Goal: Task Accomplishment & Management: Manage account settings

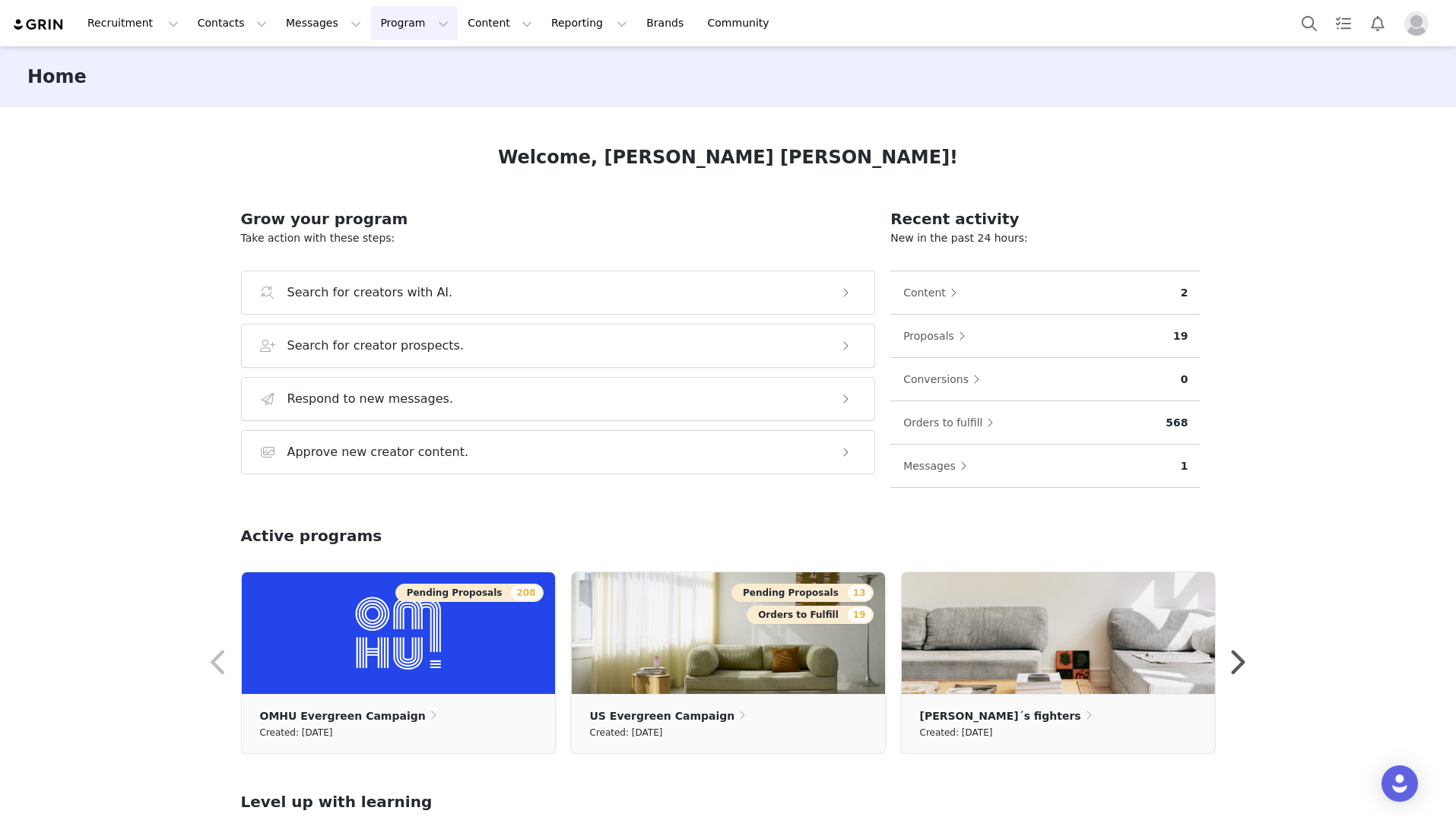
click at [392, 18] on button "Program Program" at bounding box center [414, 23] width 87 height 34
click at [392, 72] on p "Activations" at bounding box center [388, 67] width 59 height 16
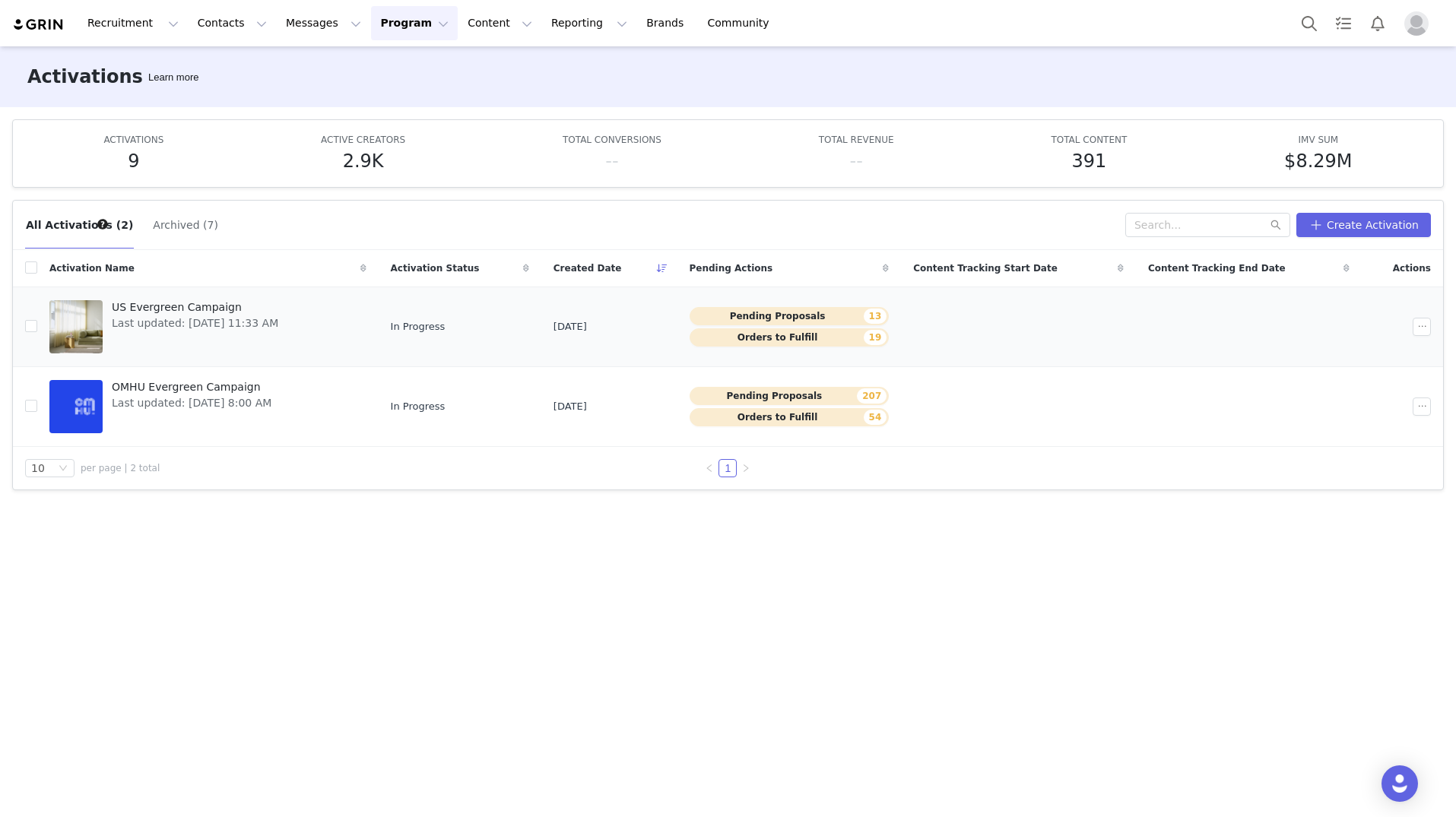
click at [209, 301] on span "US Evergreen Campaign" at bounding box center [194, 308] width 166 height 16
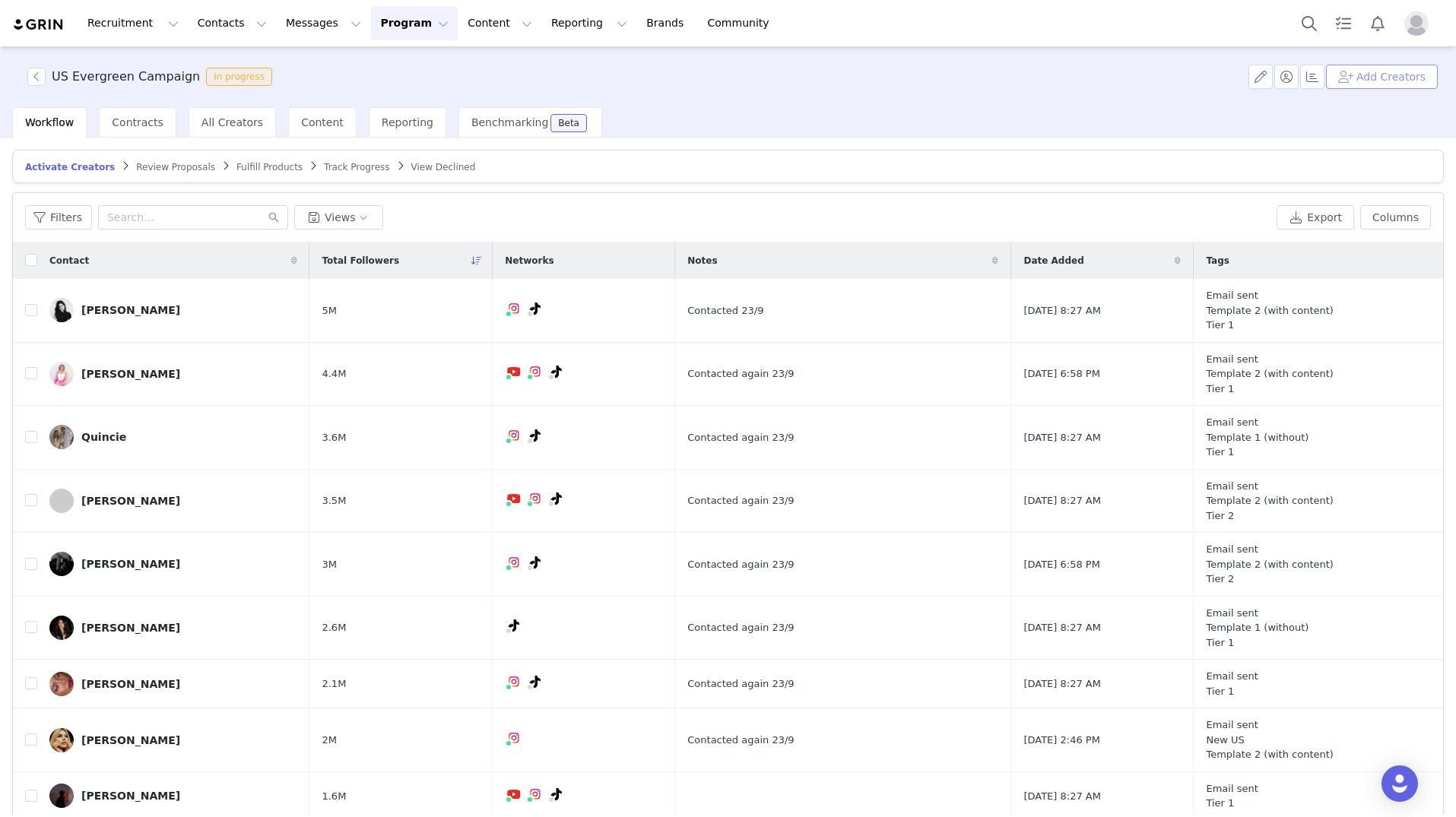
click at [1381, 83] on button "Add Creators" at bounding box center [1381, 77] width 112 height 25
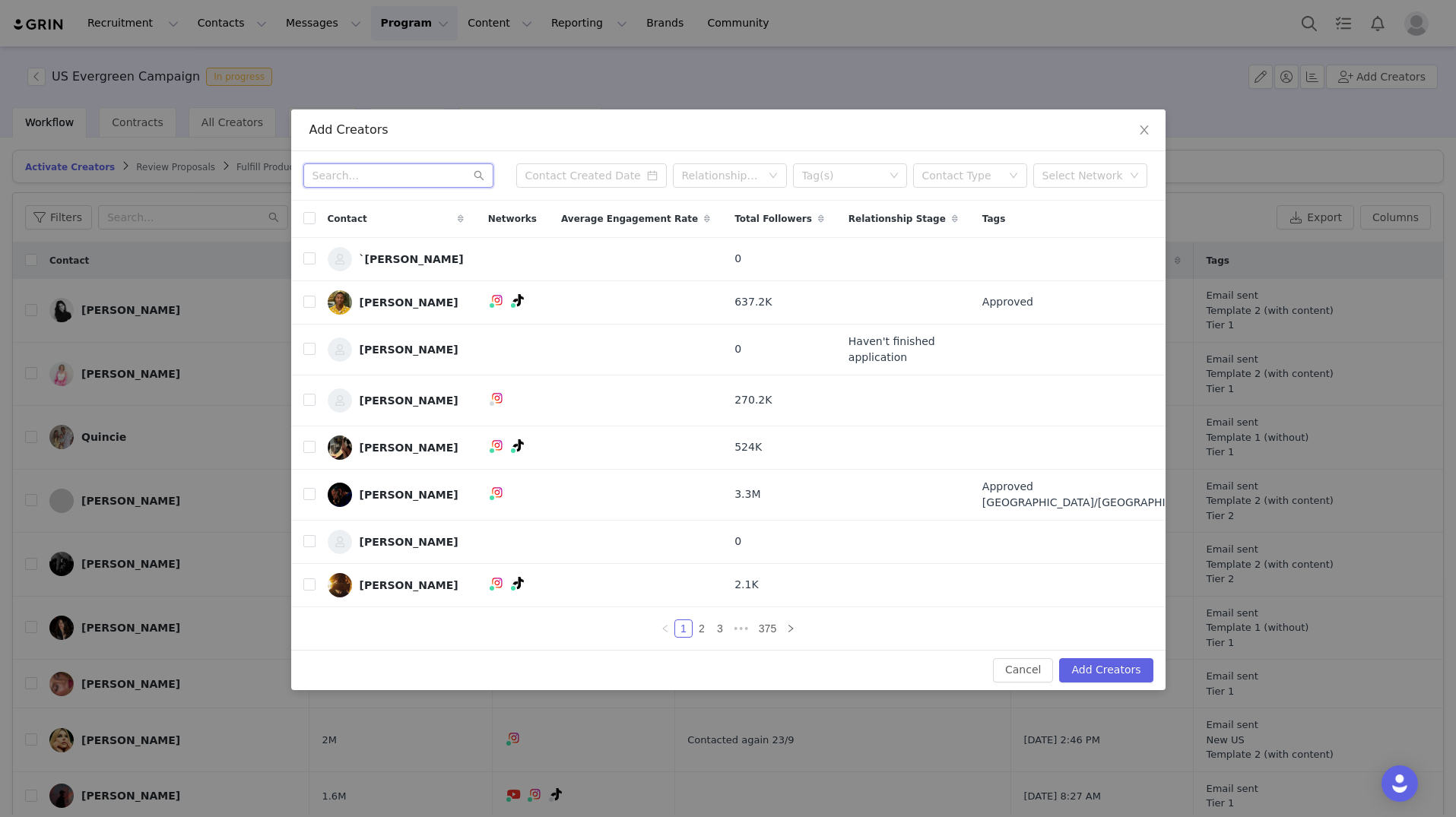
click at [440, 179] on input "text" at bounding box center [398, 175] width 190 height 25
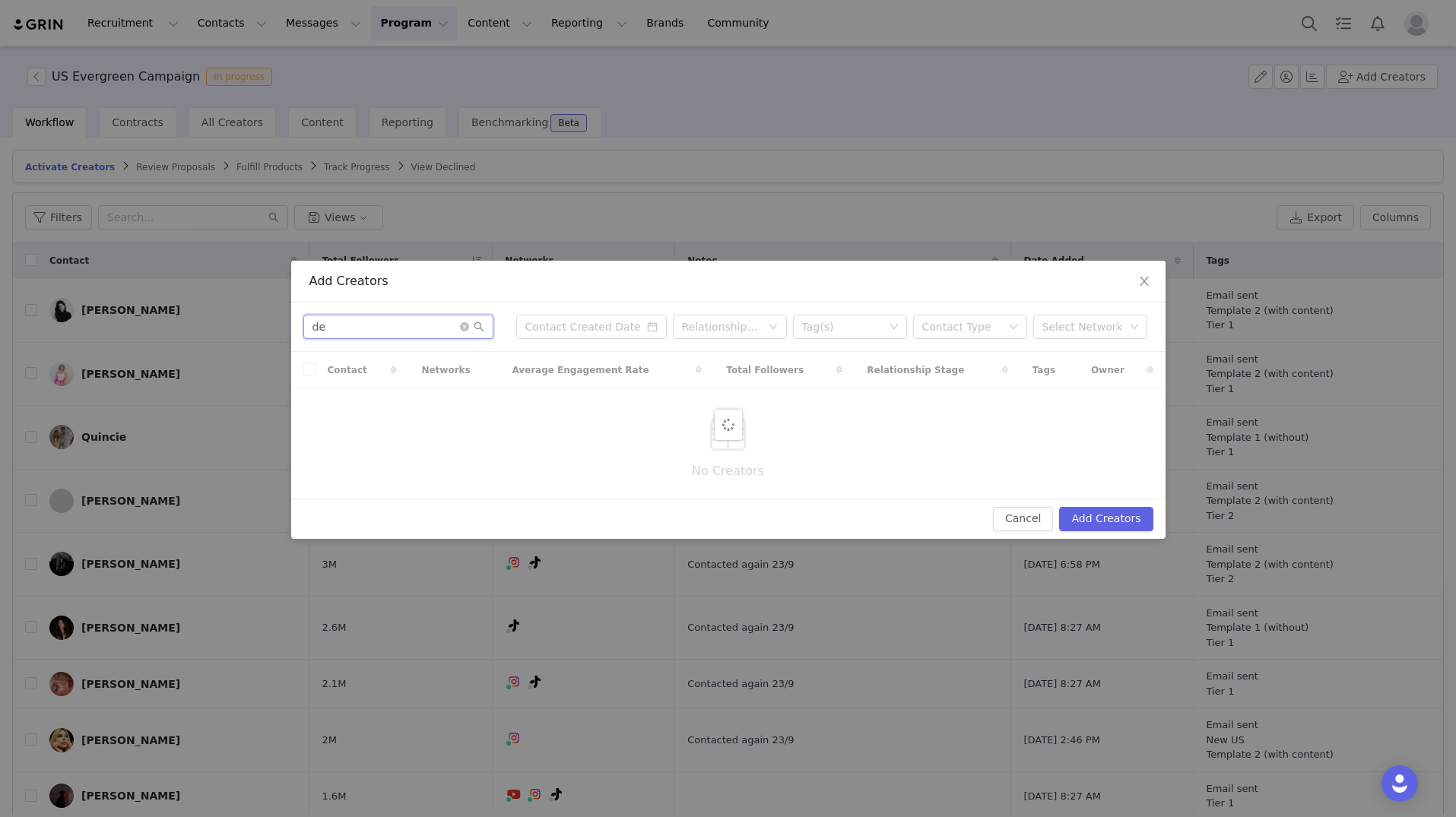
type input "d"
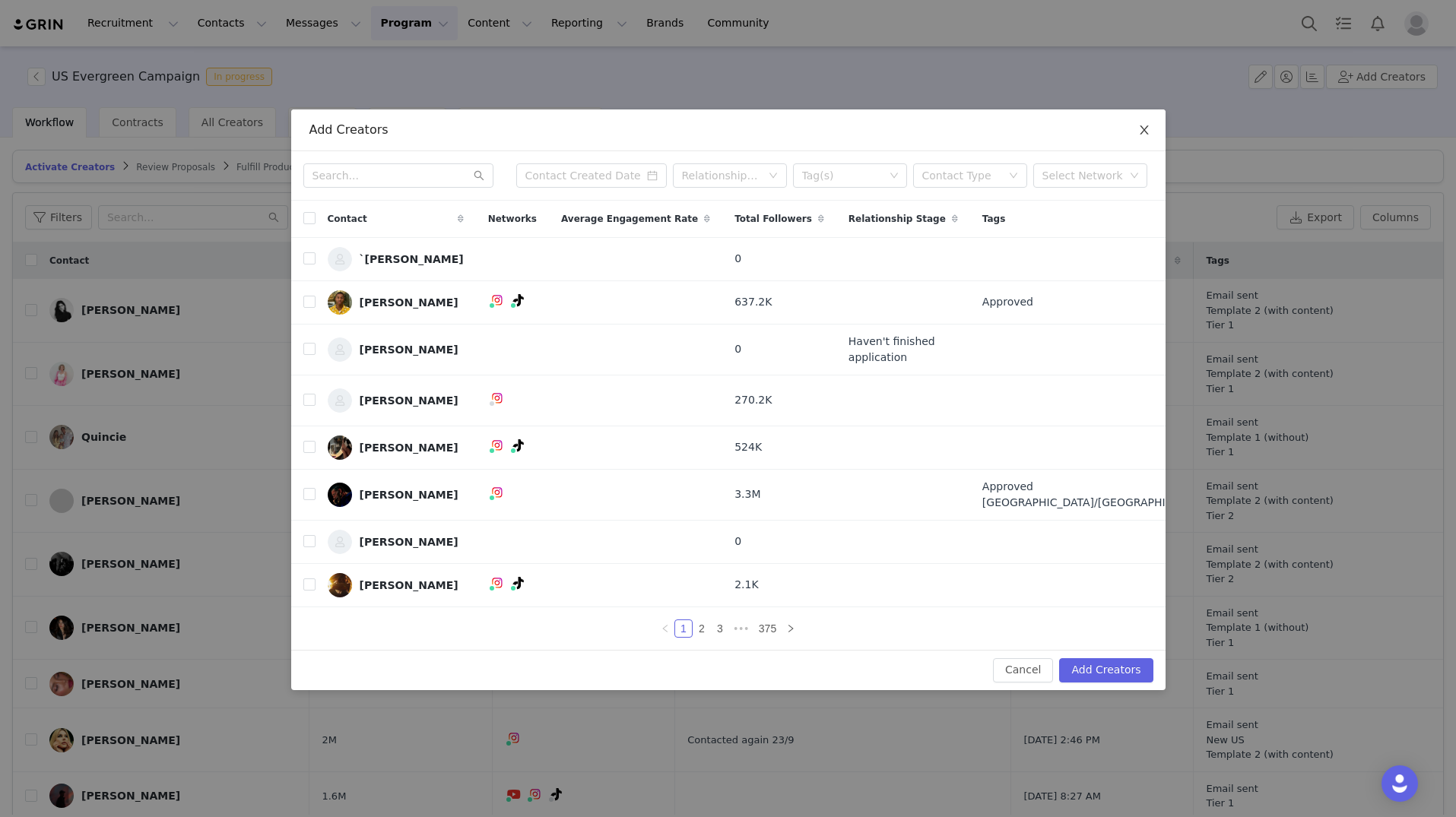
click at [1141, 133] on icon "icon: close" at bounding box center [1144, 129] width 9 height 9
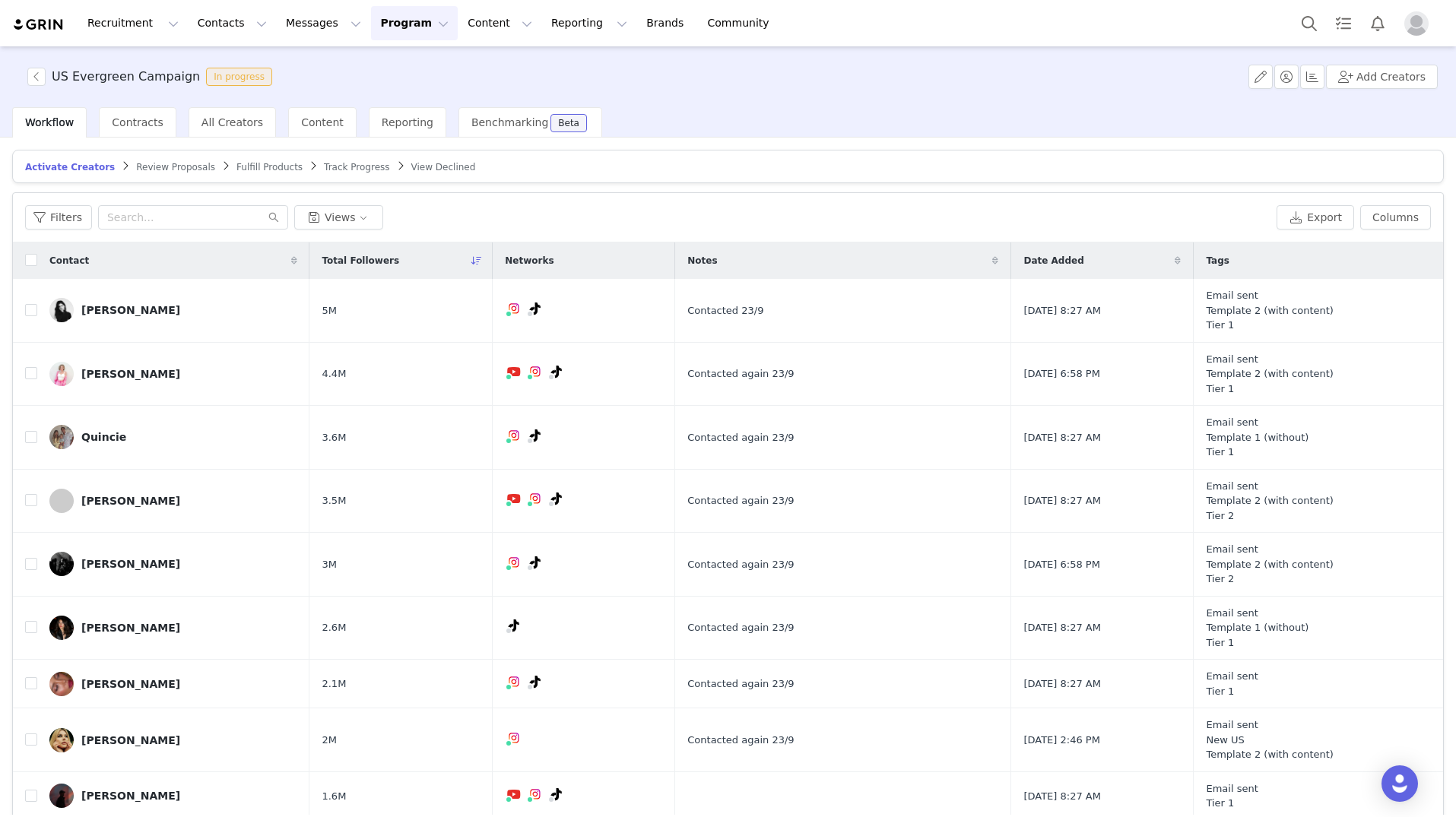
click at [168, 150] on article "Activate Creators Review Proposals Fulfill Products Track Progress View Declined" at bounding box center [728, 166] width 1431 height 33
click at [169, 170] on span "Review Proposals" at bounding box center [176, 167] width 79 height 10
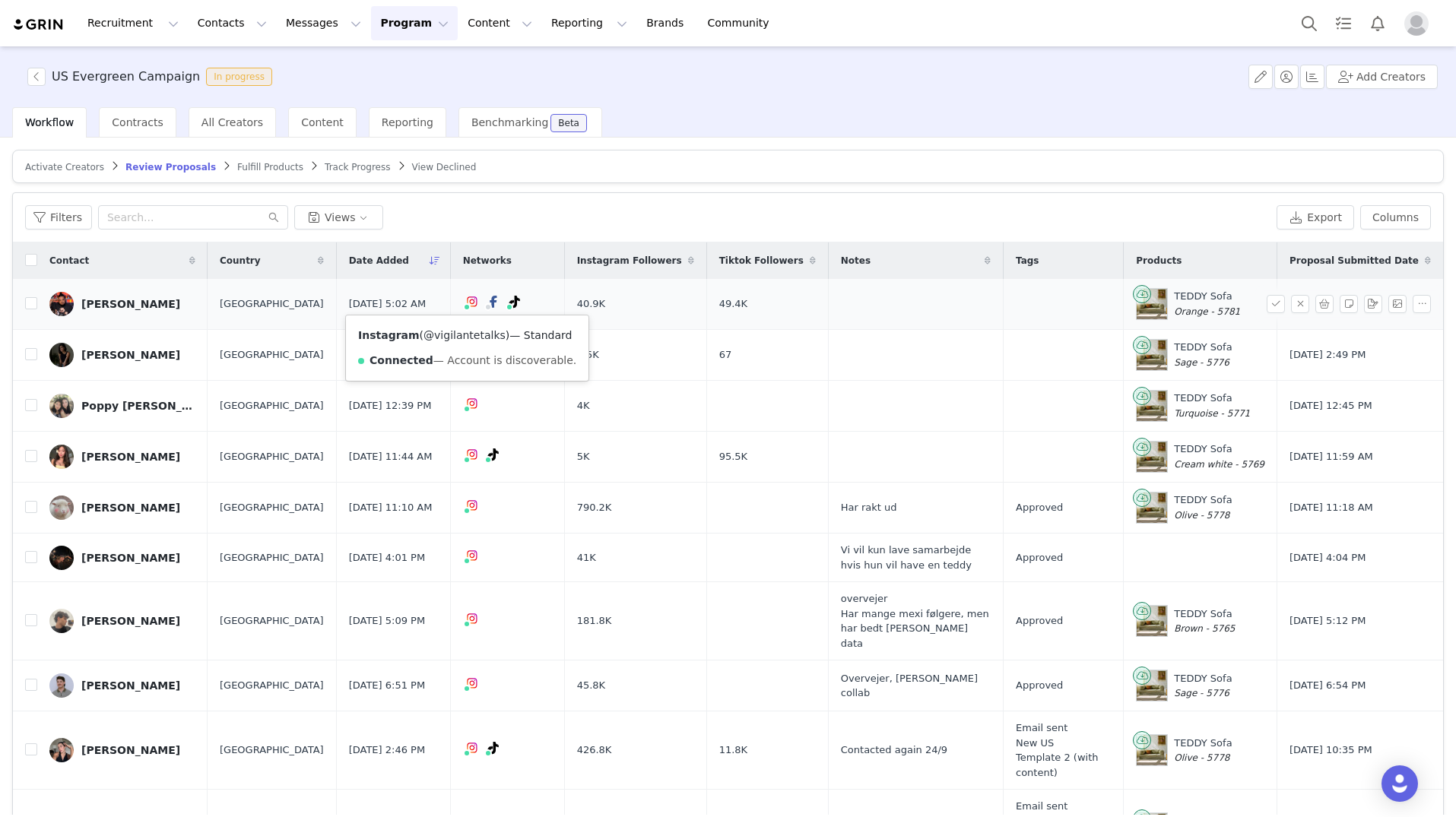
click at [463, 337] on link "@vigilantetalks" at bounding box center [464, 335] width 82 height 12
click at [486, 329] on link "@vigilantetalks" at bounding box center [475, 335] width 82 height 12
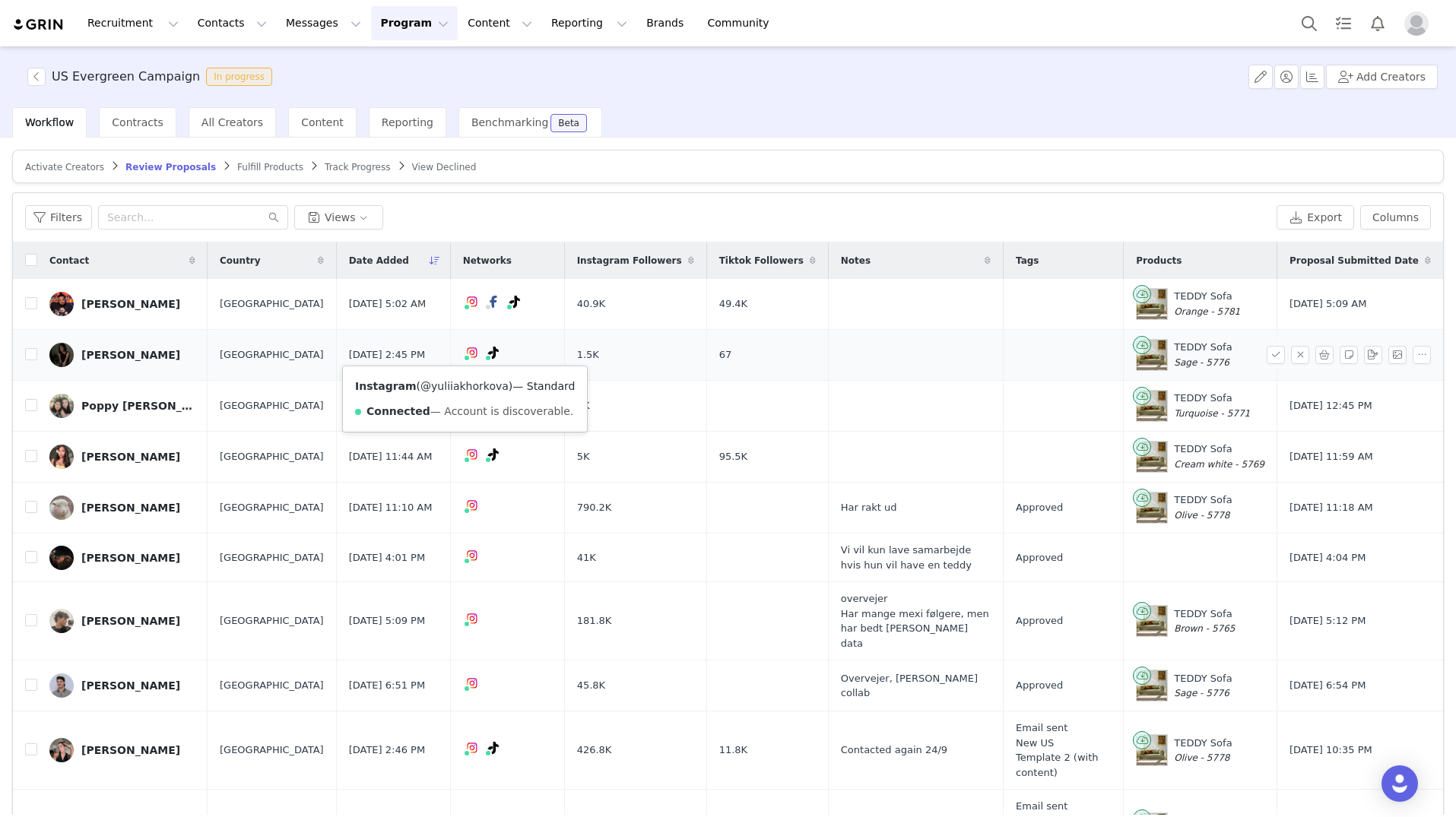
click at [459, 382] on link "@yuliiakhorkova" at bounding box center [464, 386] width 89 height 12
click at [464, 436] on link "@pinkiewinkiedust" at bounding box center [464, 437] width 101 height 12
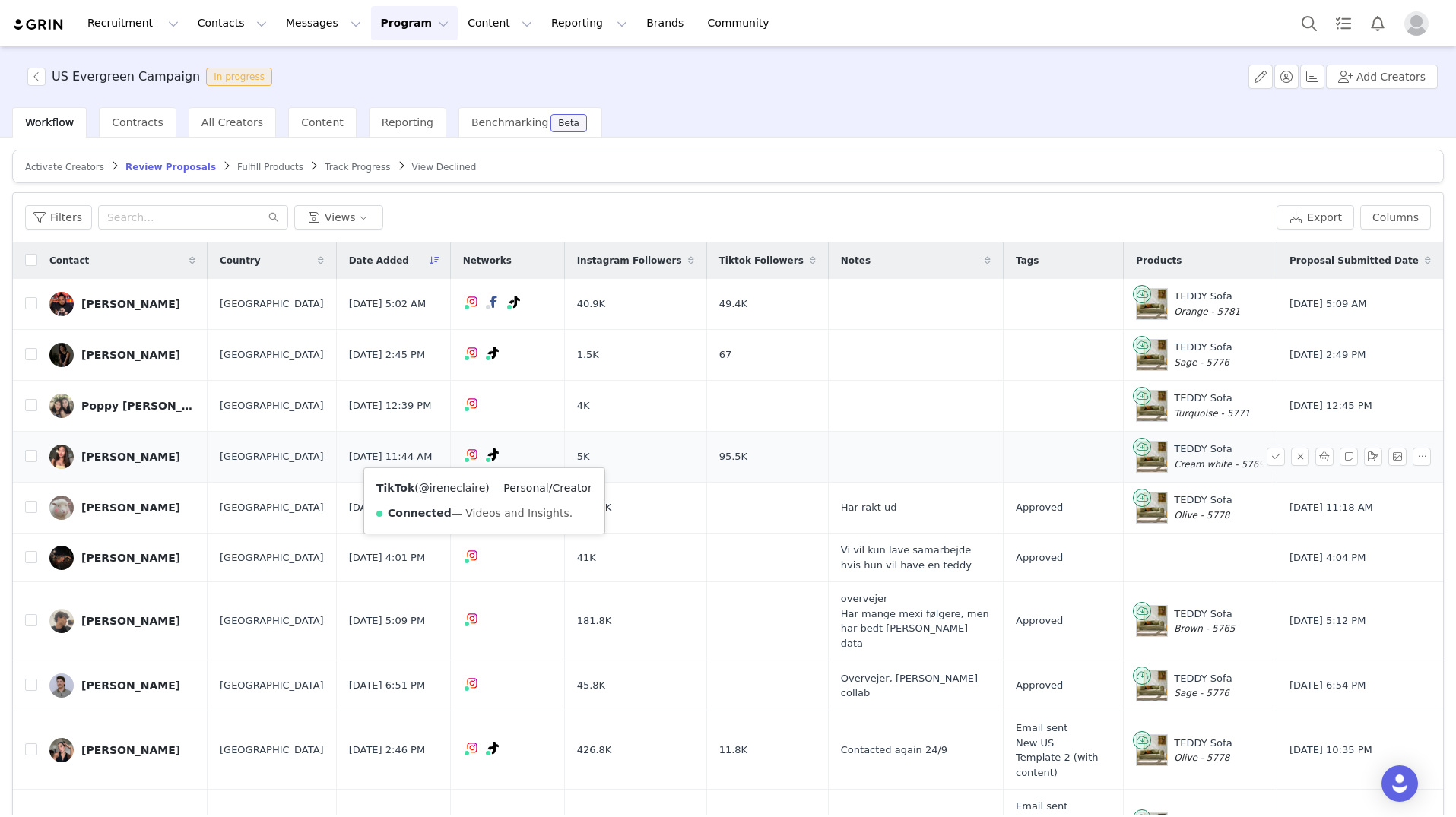
click at [474, 489] on link "@ireneclaire" at bounding box center [452, 488] width 67 height 12
click at [454, 492] on link "@ireneclairee" at bounding box center [460, 488] width 73 height 12
click at [30, 305] on input "checkbox" at bounding box center [31, 303] width 12 height 12
checkbox input "true"
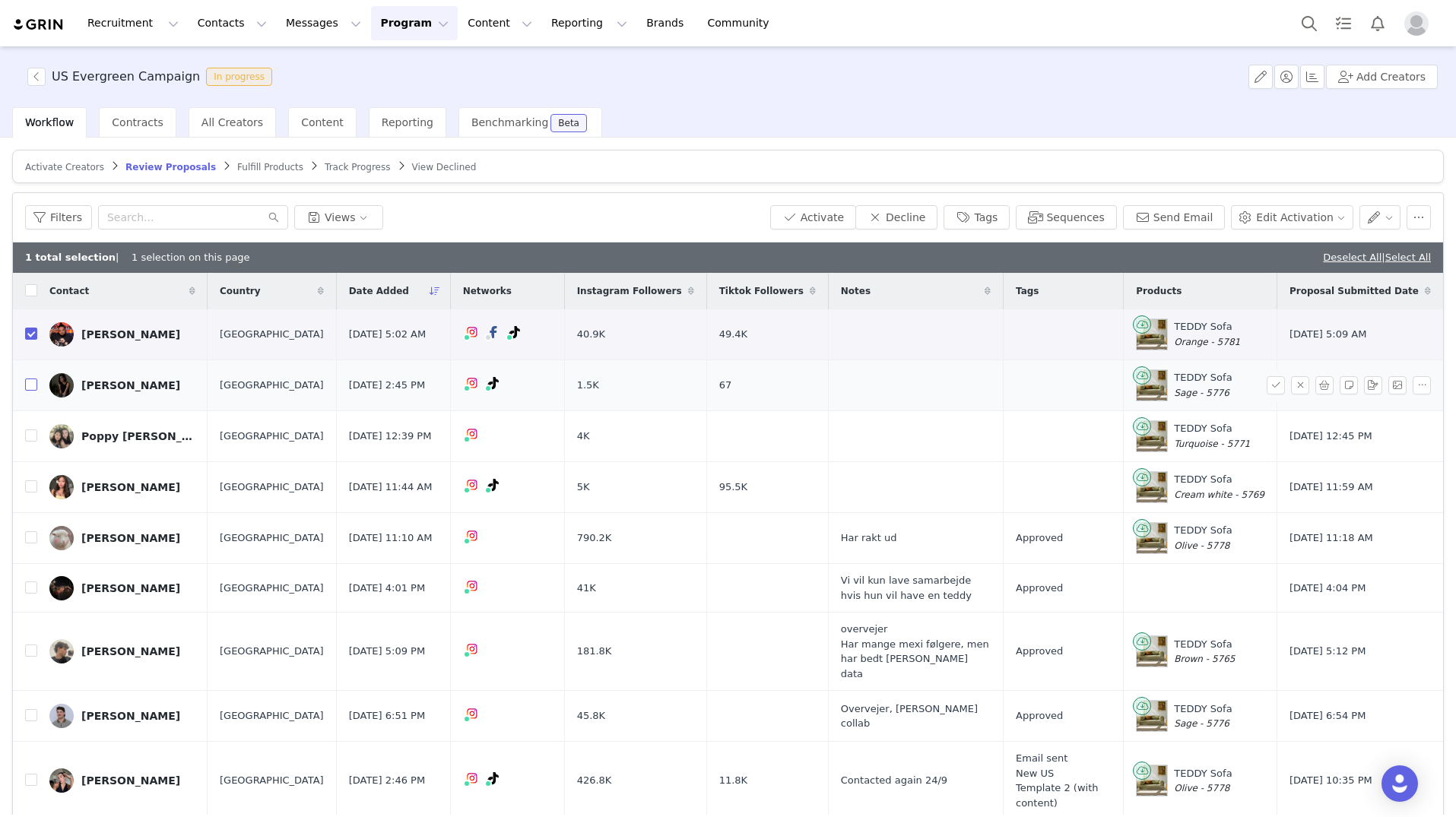
click at [30, 383] on input "checkbox" at bounding box center [31, 384] width 12 height 12
checkbox input "true"
click at [30, 436] on input "checkbox" at bounding box center [31, 435] width 12 height 12
checkbox input "true"
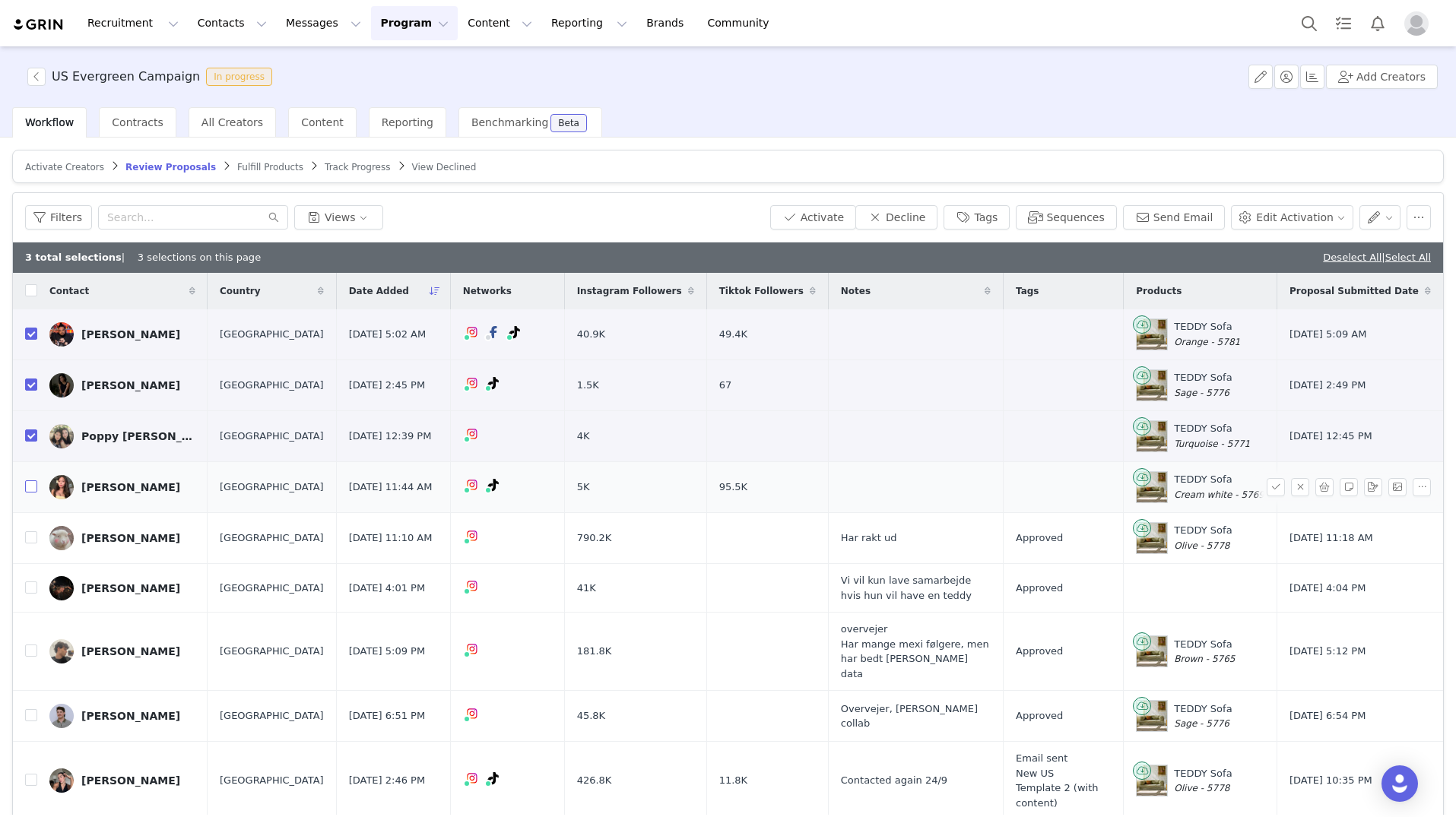
click at [34, 486] on input "checkbox" at bounding box center [31, 486] width 12 height 12
checkbox input "true"
click at [1175, 221] on button "Send Email" at bounding box center [1174, 217] width 102 height 25
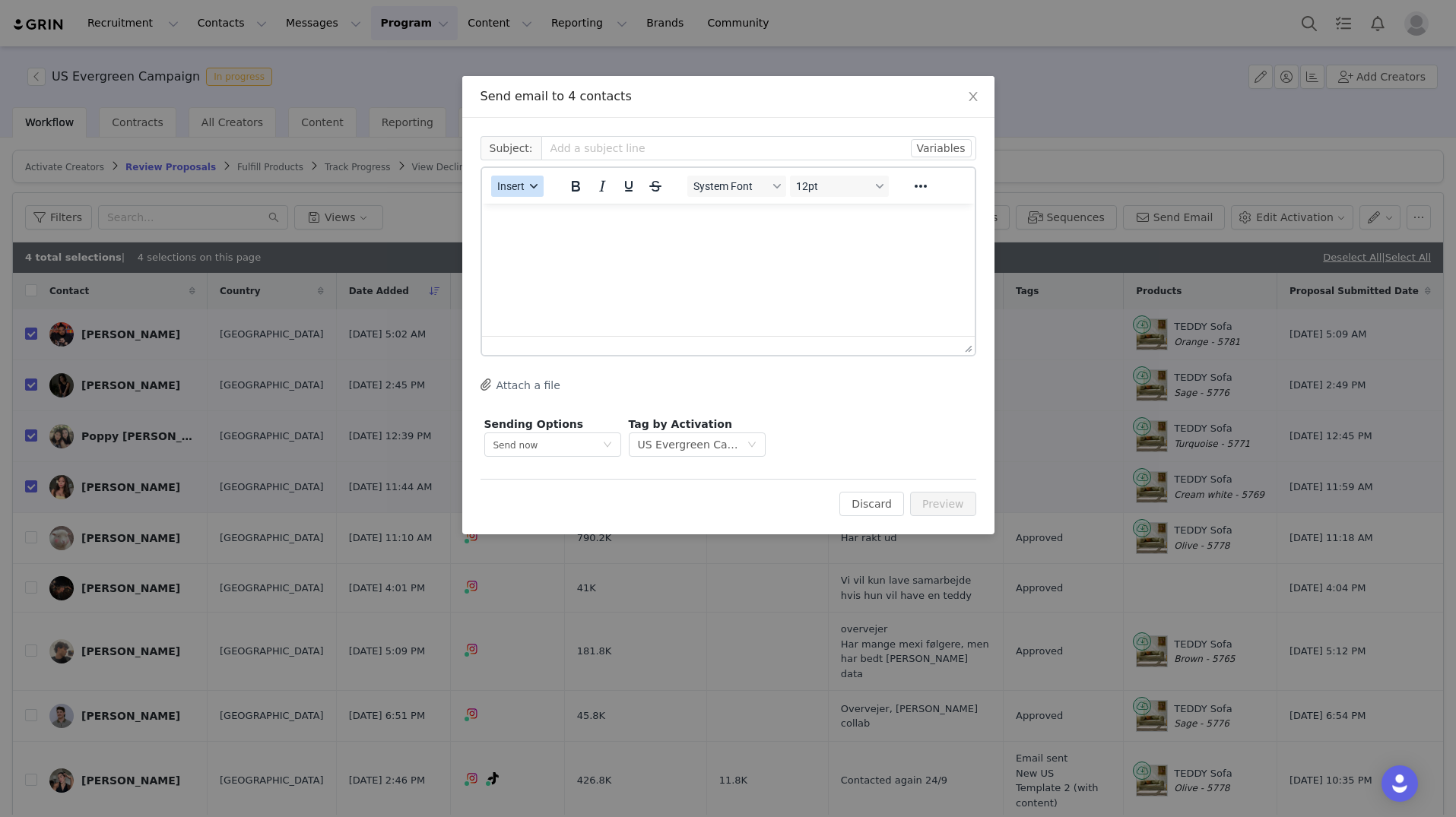
click at [509, 187] on span "Insert" at bounding box center [511, 186] width 27 height 12
click at [556, 219] on div "Insert Template" at bounding box center [573, 212] width 137 height 18
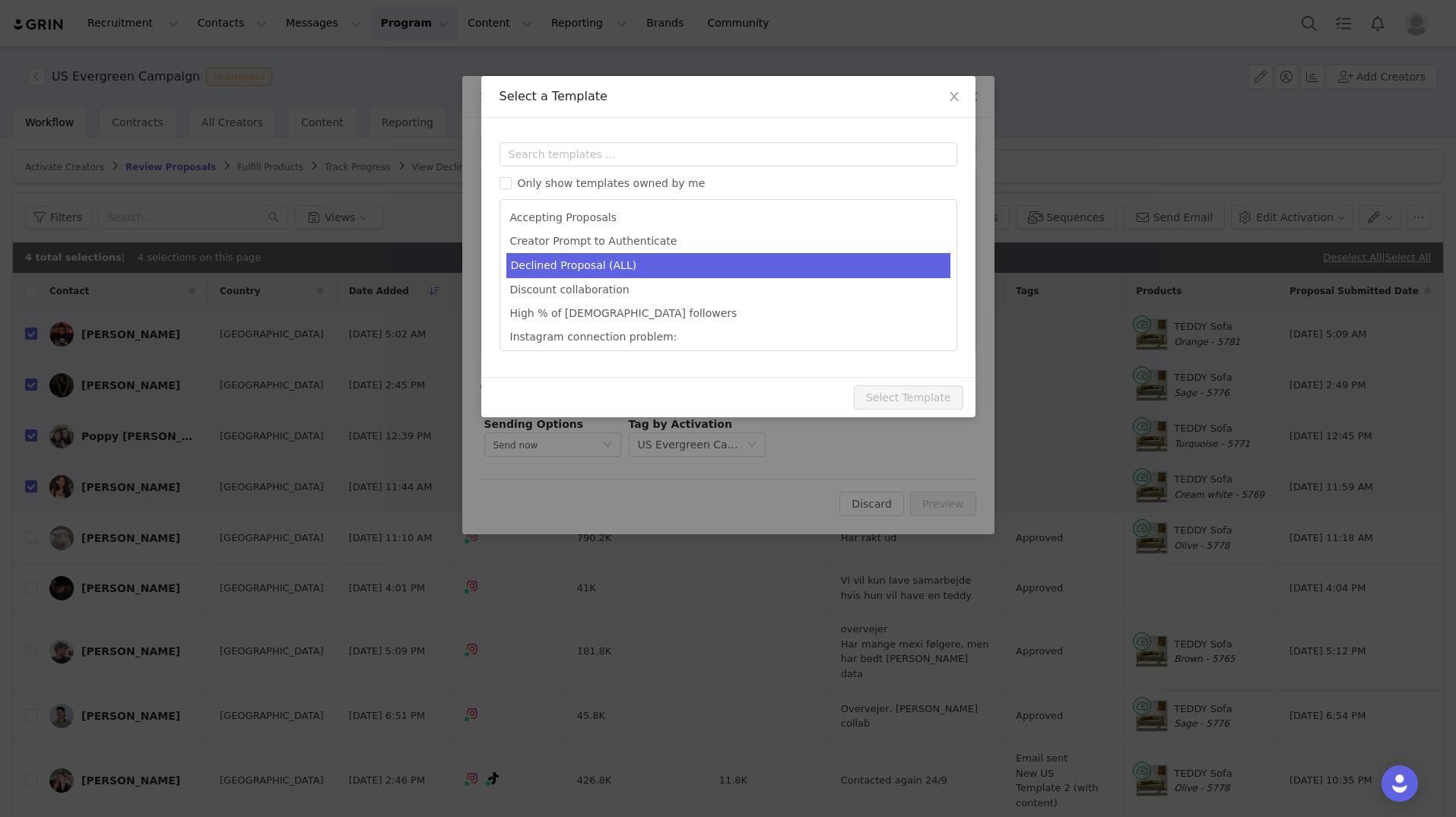
click at [580, 269] on li "Declined Proposal (ALL)" at bounding box center [728, 265] width 444 height 25
type input "Thank you for your interest in our latest campaign!"
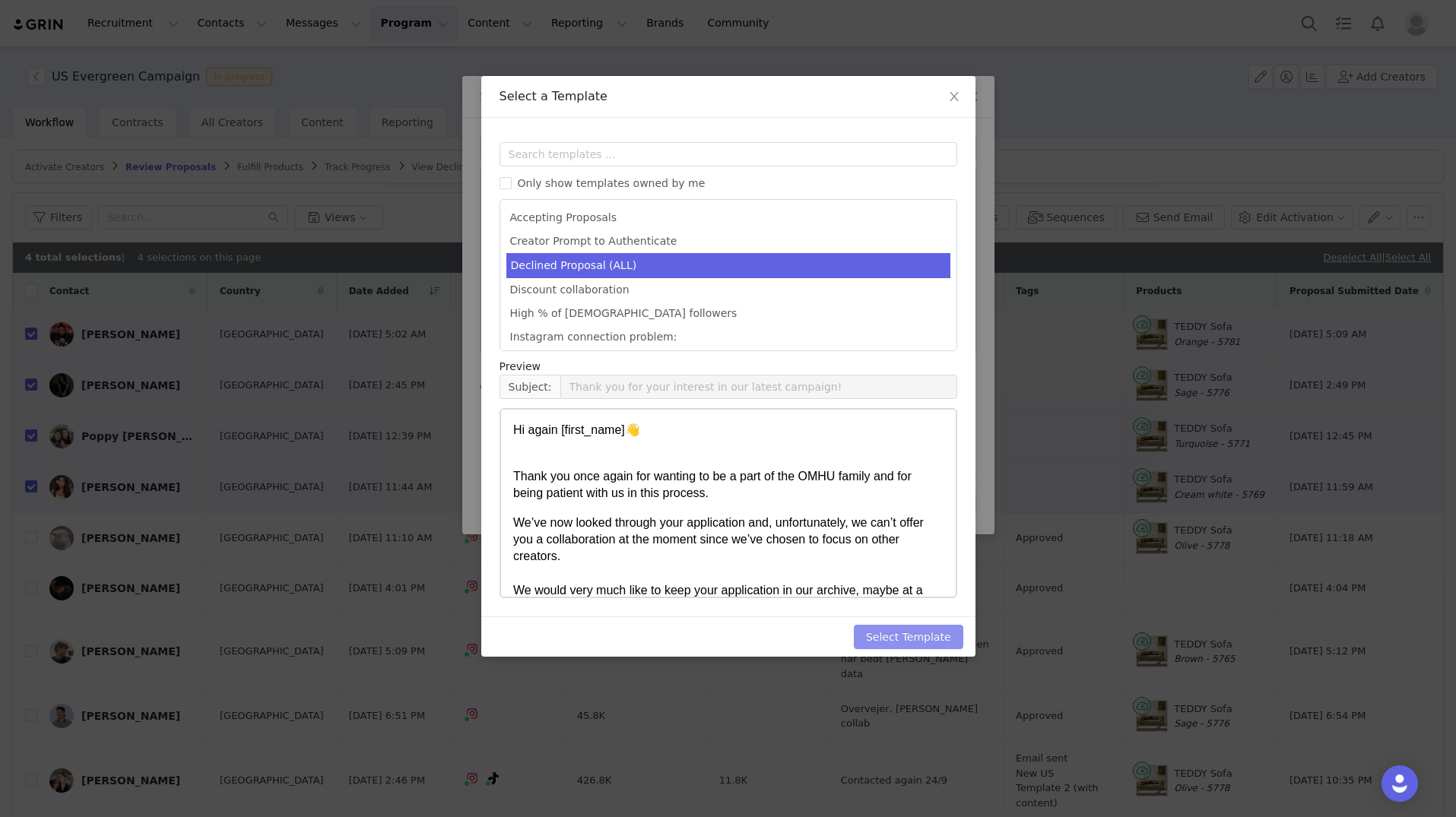
click at [894, 632] on button "Select Template" at bounding box center [908, 637] width 110 height 25
type input "Thank you for your interest in our latest campaign!"
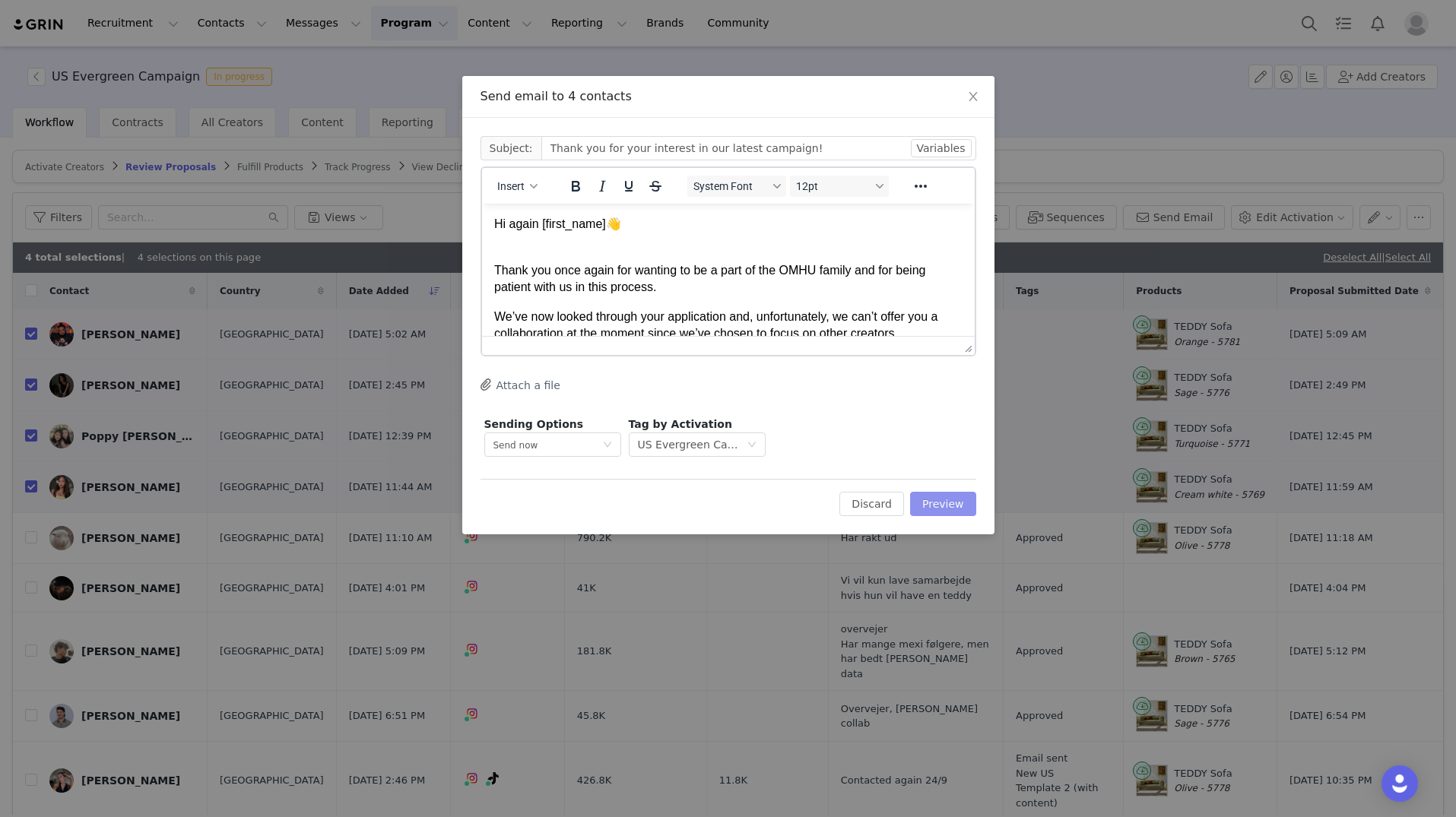
click at [944, 495] on button "Preview" at bounding box center [943, 503] width 66 height 25
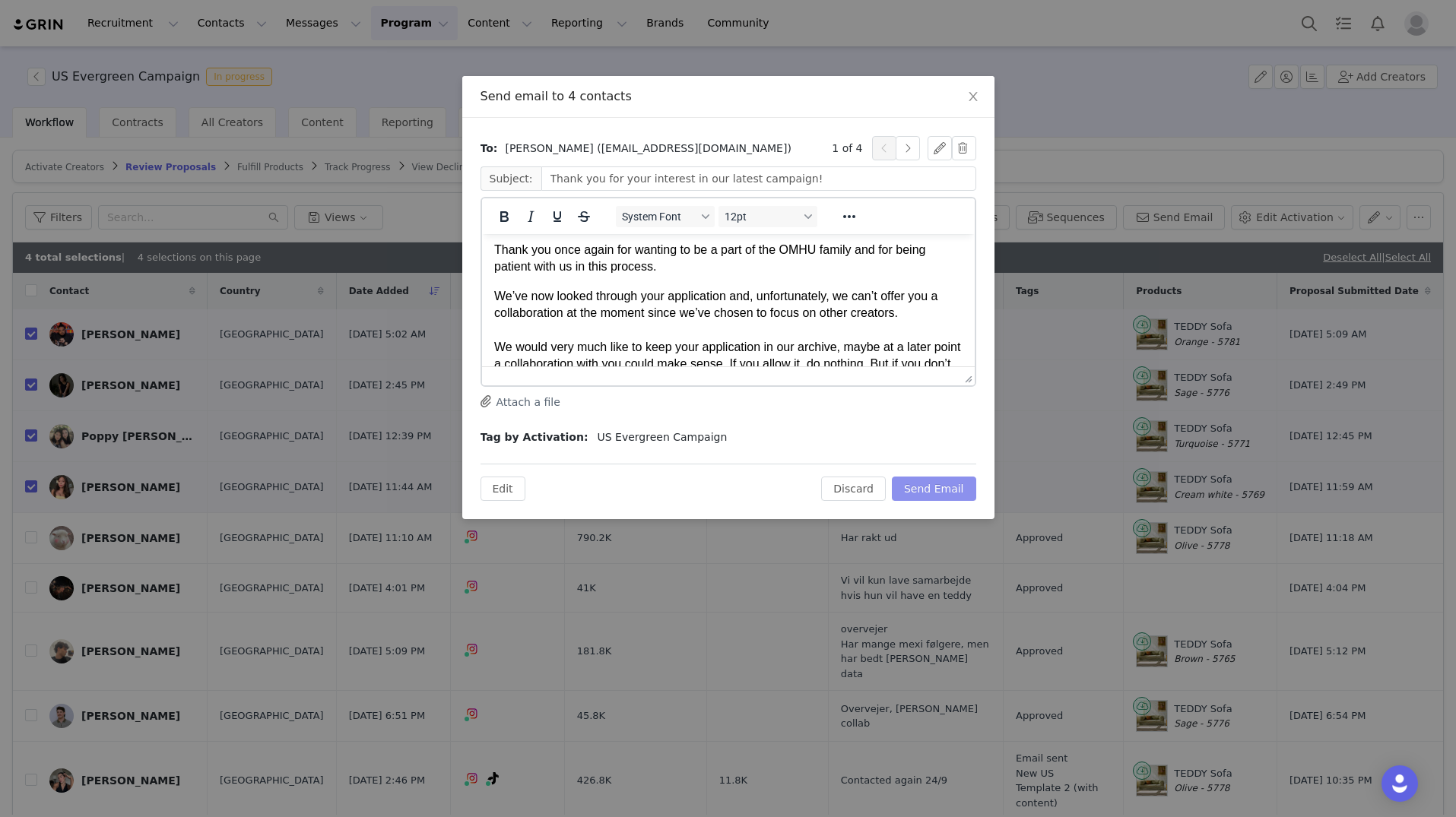
scroll to position [50, 0]
click at [912, 147] on button "button" at bounding box center [907, 148] width 25 height 25
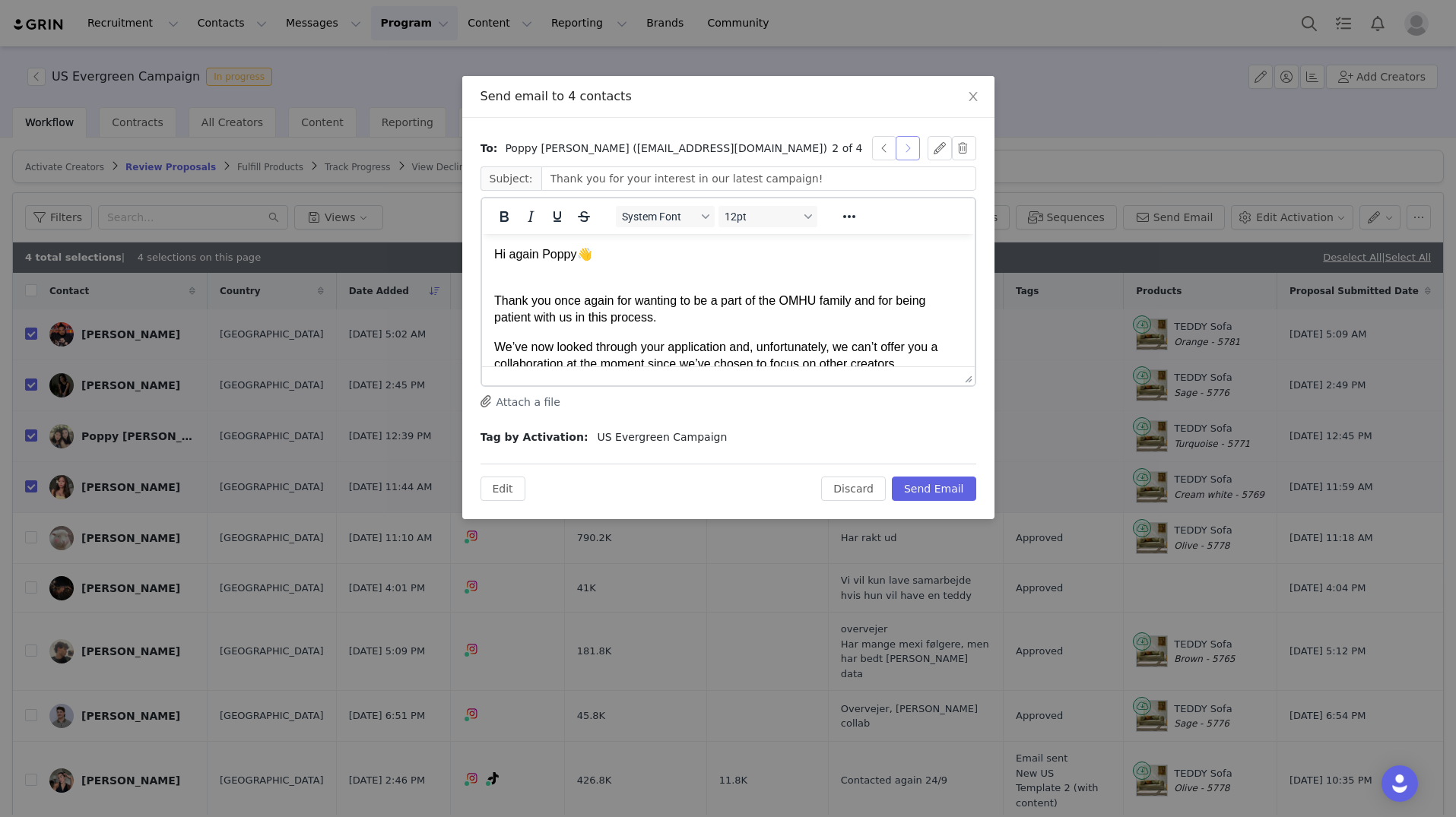
click at [902, 147] on button "button" at bounding box center [907, 148] width 25 height 25
click at [930, 487] on button "Send Email" at bounding box center [934, 489] width 84 height 25
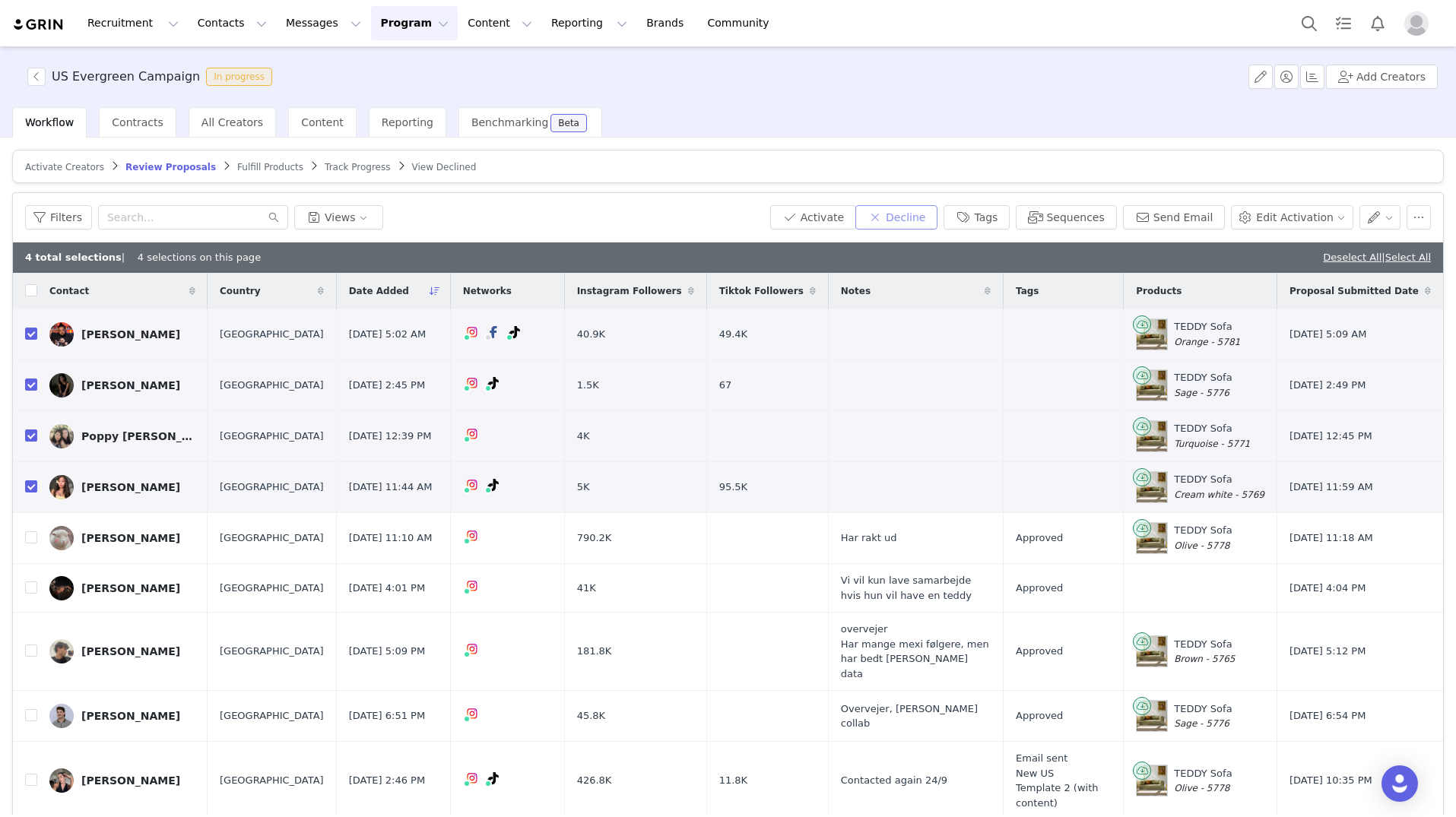
click at [912, 216] on button "Decline" at bounding box center [896, 217] width 82 height 25
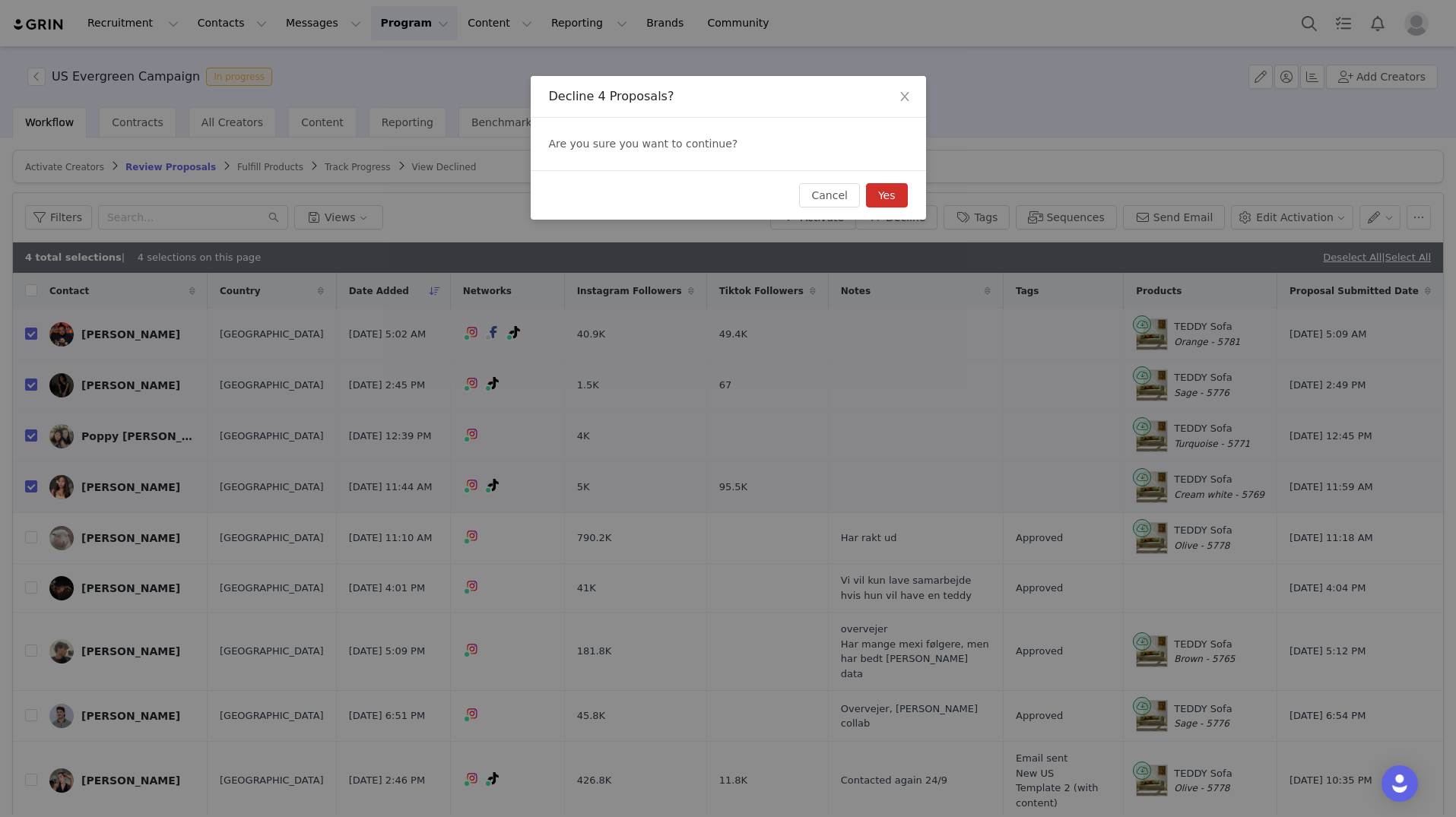
click at [886, 197] on button "Yes" at bounding box center [886, 195] width 42 height 25
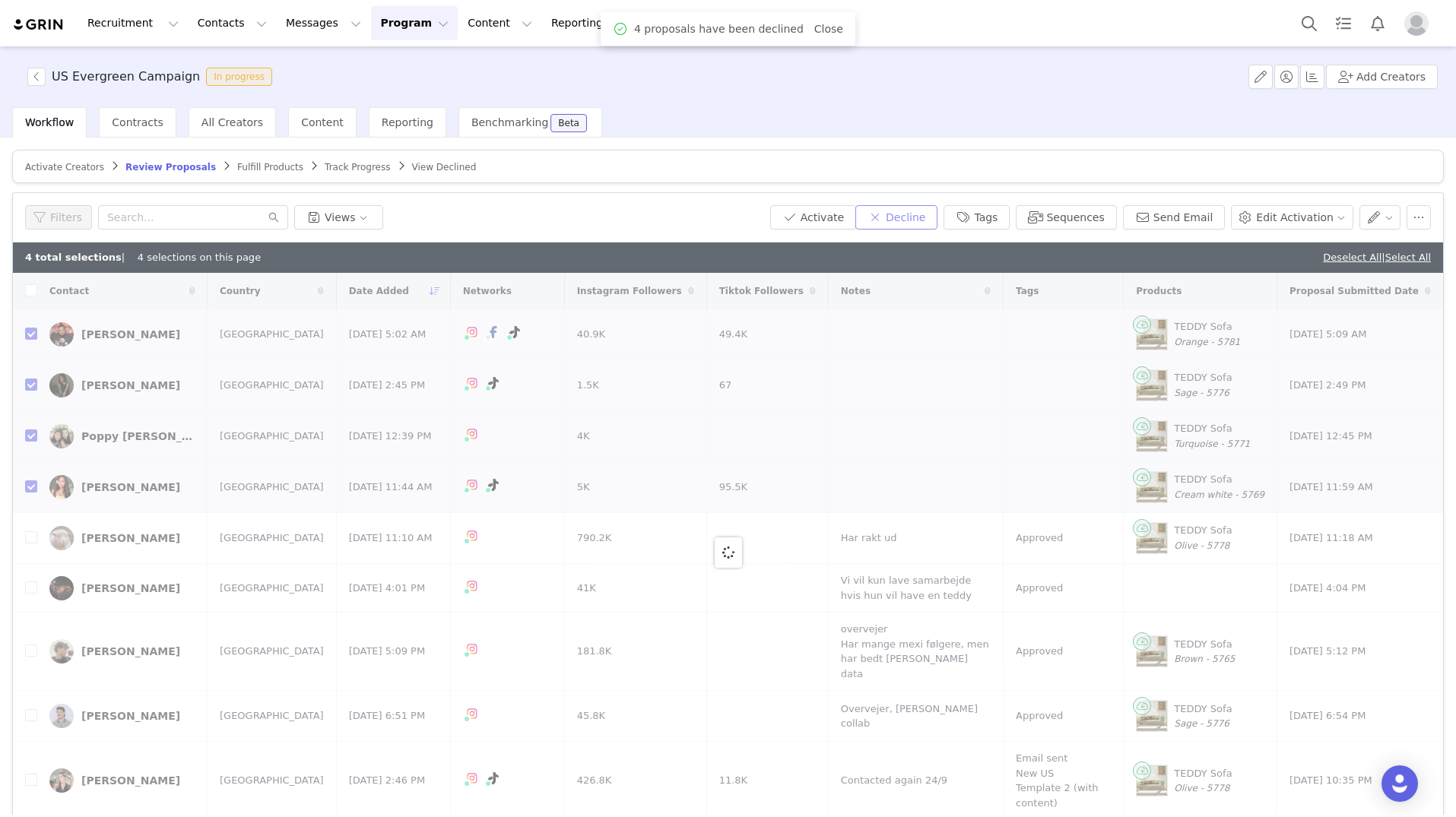
checkbox input "false"
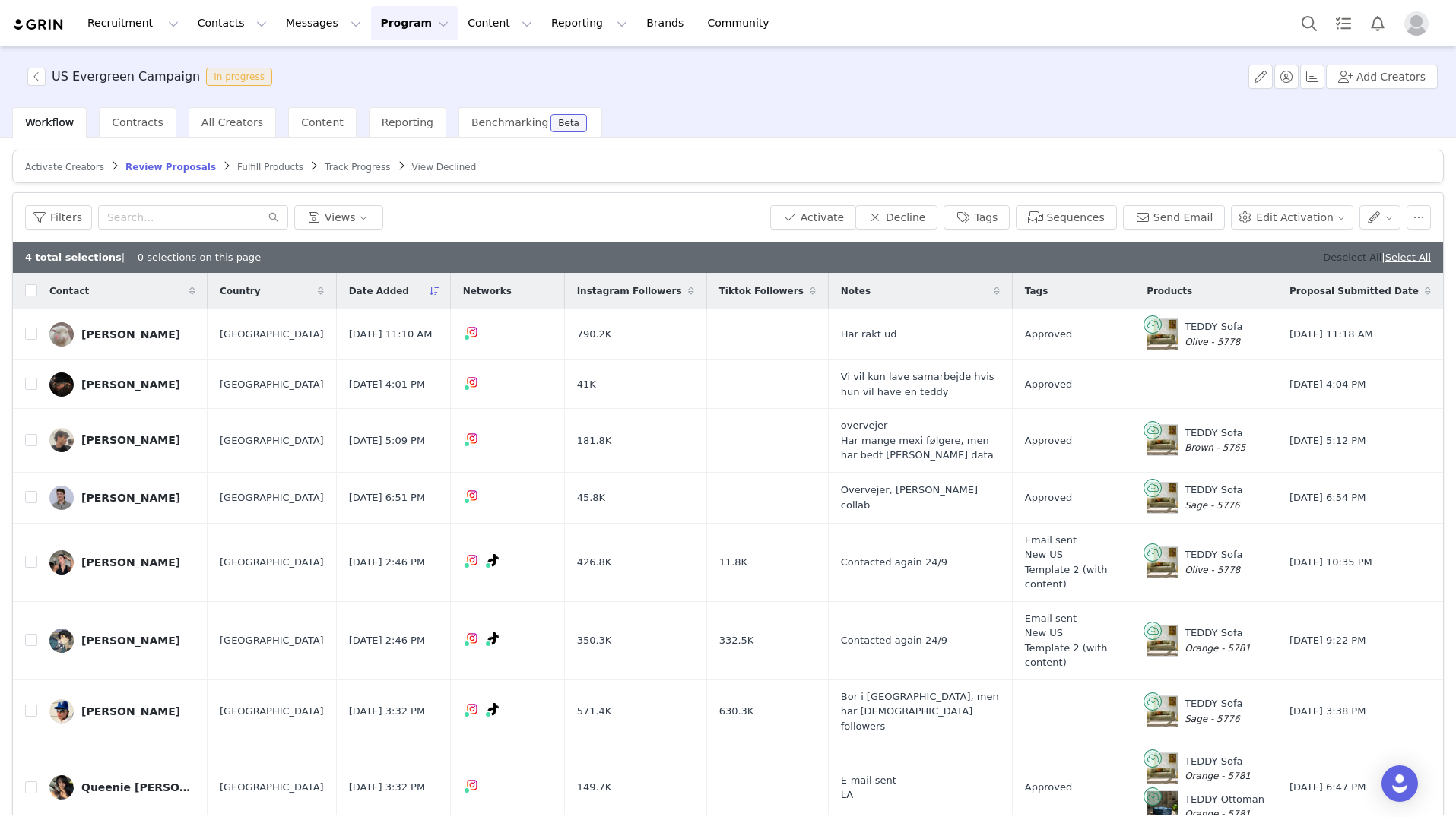
click at [1323, 256] on link "Deselect All" at bounding box center [1352, 256] width 59 height 11
